Goal: Find specific page/section: Find specific page/section

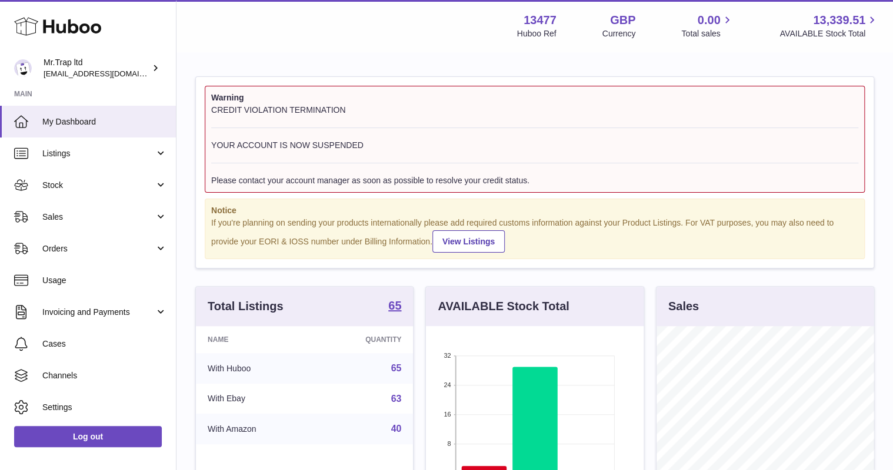
scroll to position [183, 217]
click at [78, 212] on span "Sales" at bounding box center [98, 217] width 112 height 11
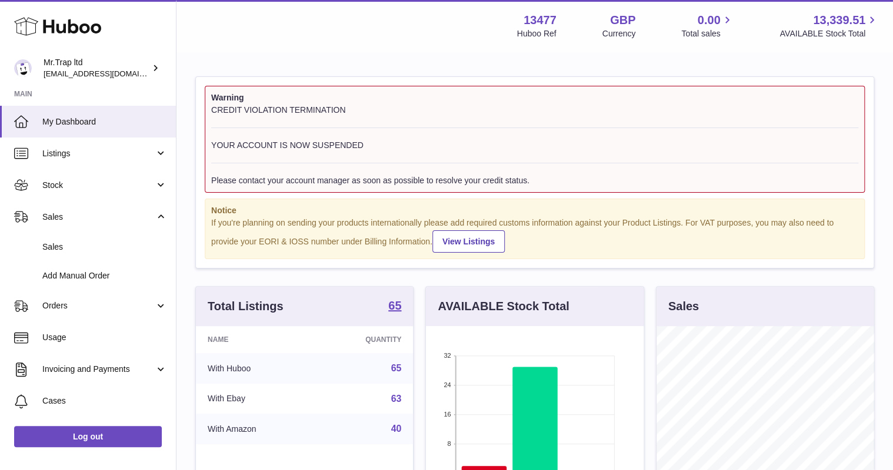
click at [78, 245] on span "Sales" at bounding box center [104, 247] width 125 height 11
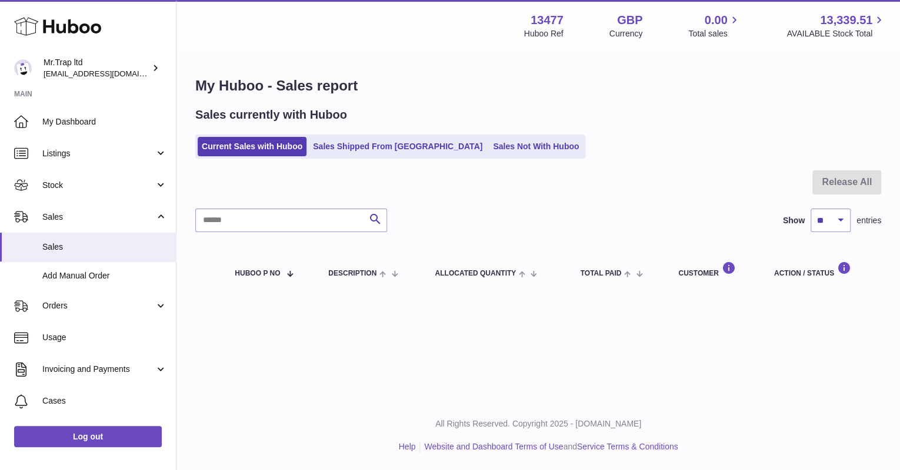
click at [497, 150] on link "Sales Not With Huboo" at bounding box center [536, 146] width 94 height 19
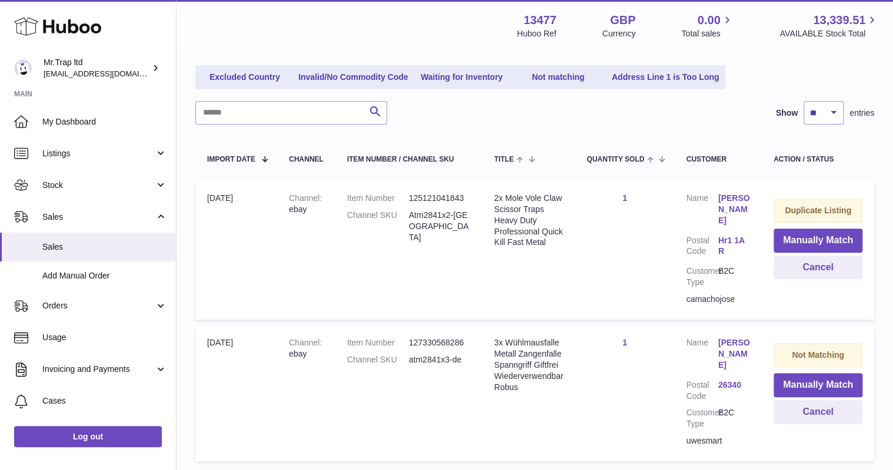
scroll to position [188, 0]
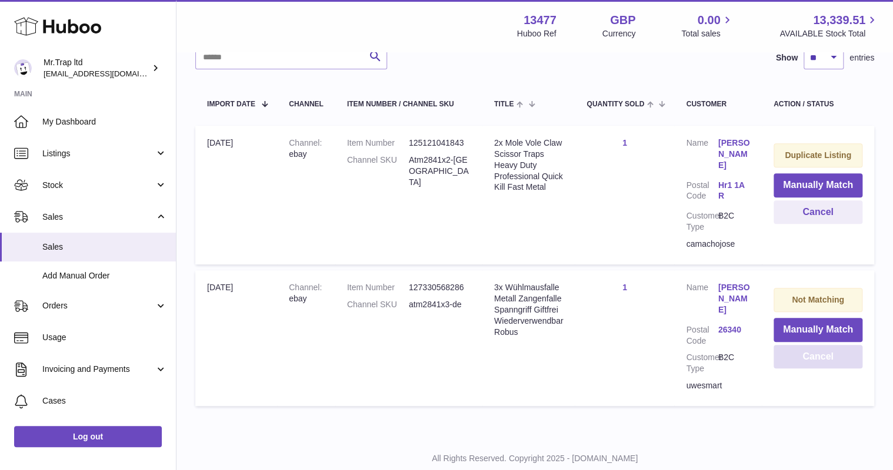
click at [816, 345] on button "Cancel" at bounding box center [817, 357] width 89 height 24
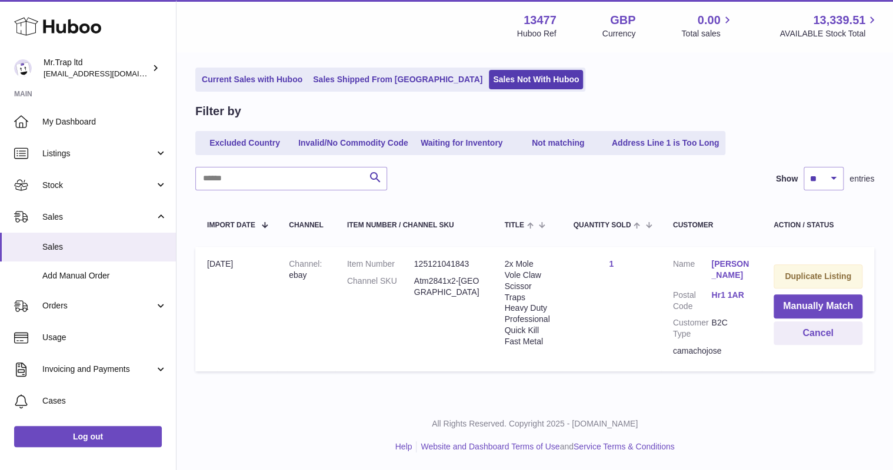
scroll to position [66, 0]
click at [68, 28] on use at bounding box center [57, 27] width 87 height 18
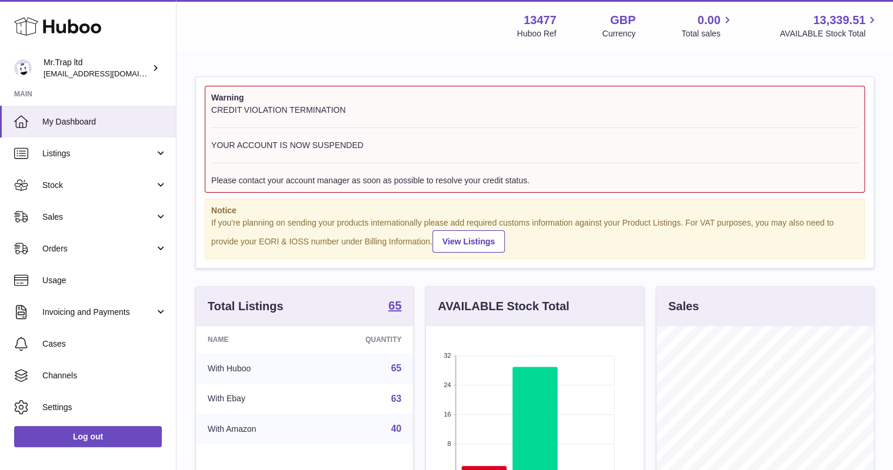
scroll to position [183, 217]
click at [78, 216] on span "Sales" at bounding box center [98, 217] width 112 height 11
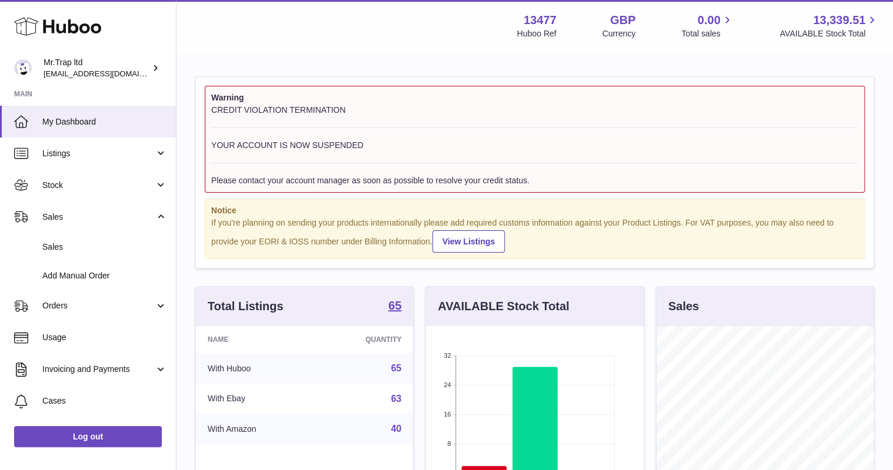
click at [82, 245] on span "Sales" at bounding box center [104, 247] width 125 height 11
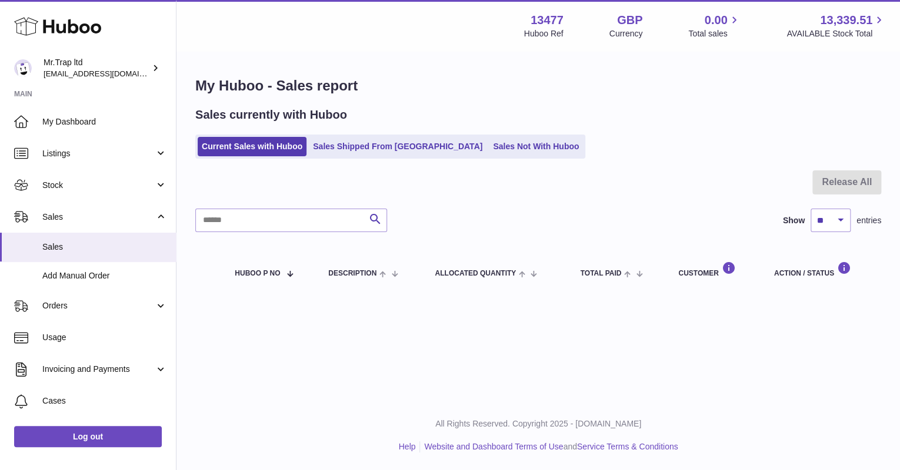
click at [75, 33] on icon at bounding box center [57, 27] width 87 height 24
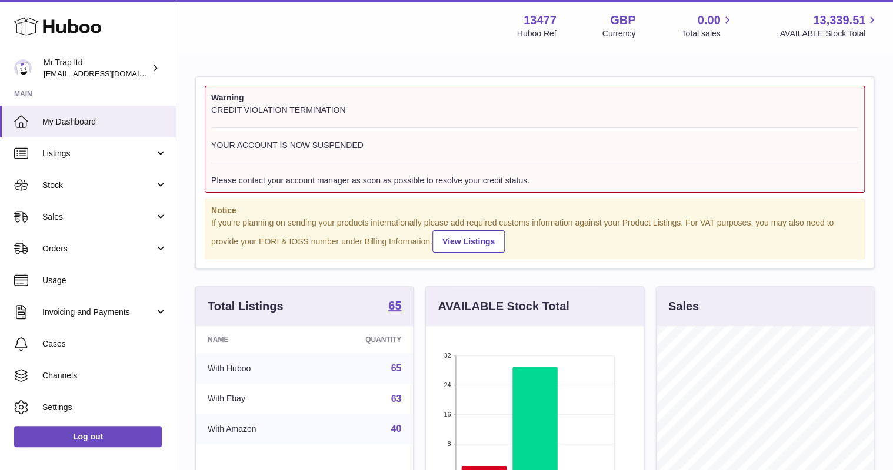
scroll to position [183, 217]
